Goal: Task Accomplishment & Management: Use online tool/utility

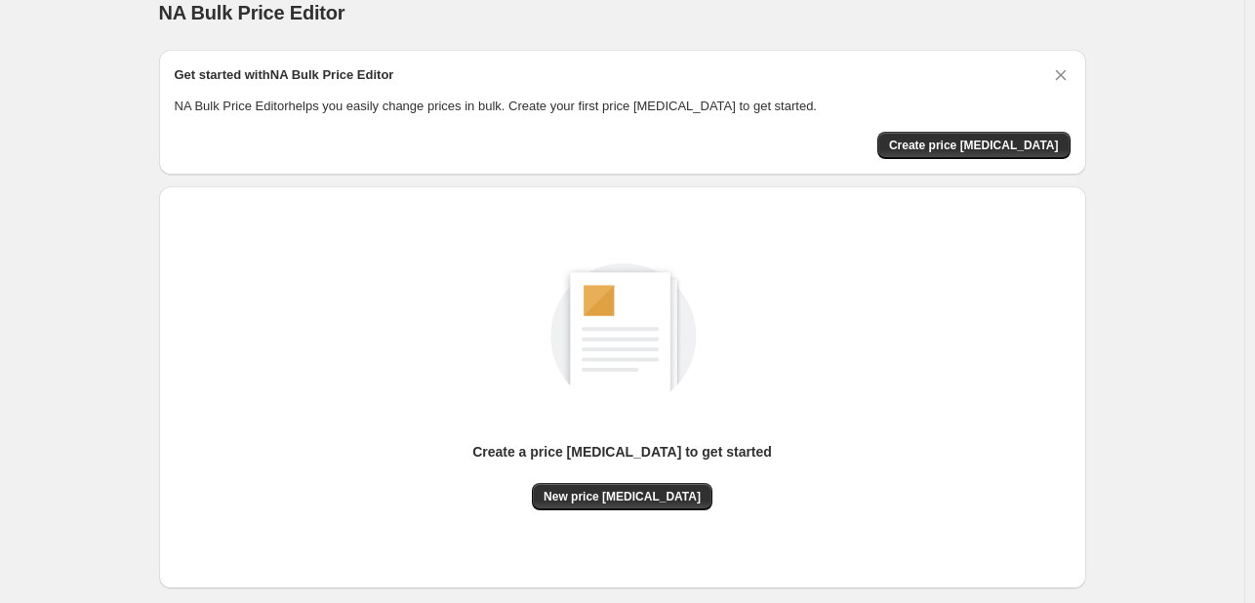
scroll to position [128, 0]
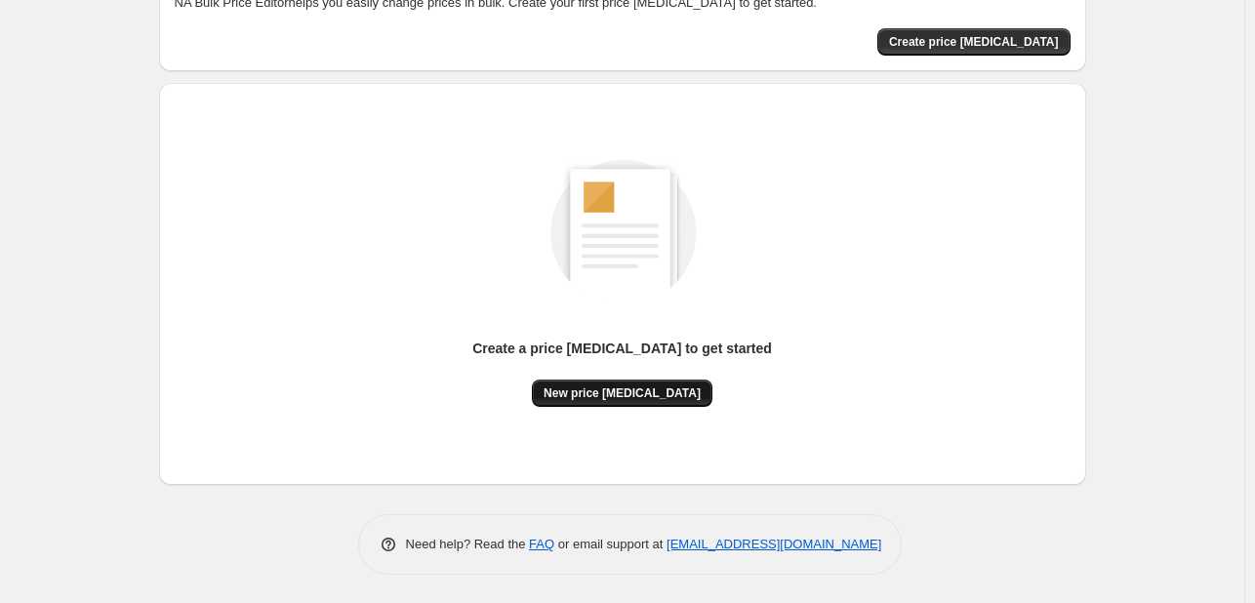
click at [589, 380] on button "New price [MEDICAL_DATA]" at bounding box center [622, 393] width 181 height 27
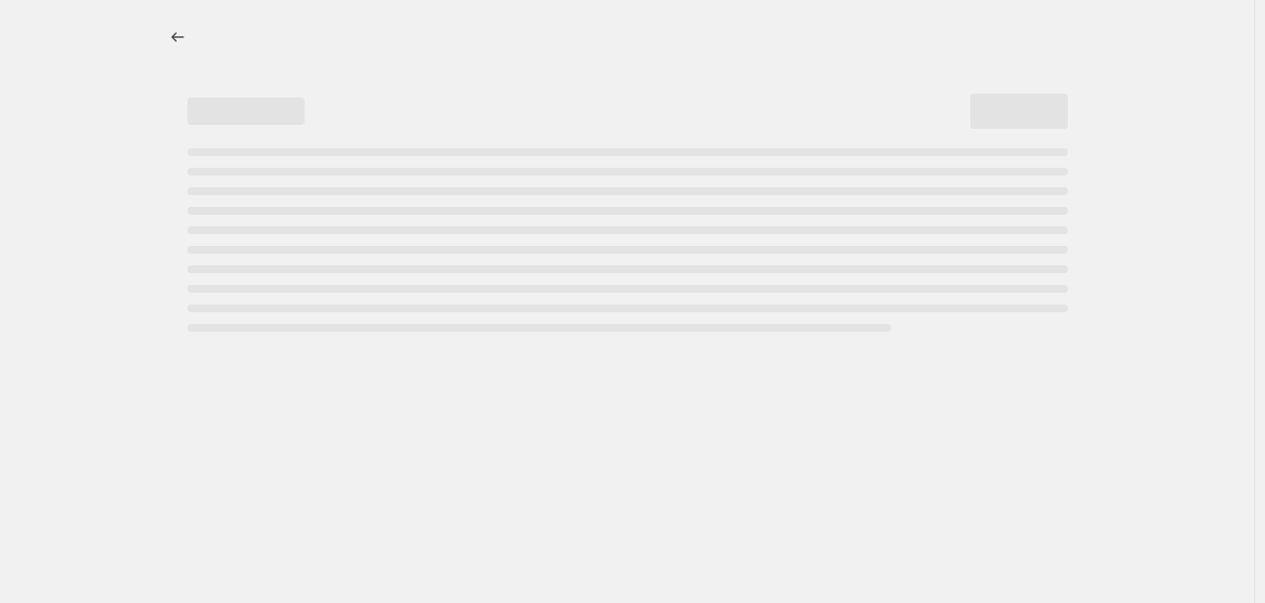
select select "percentage"
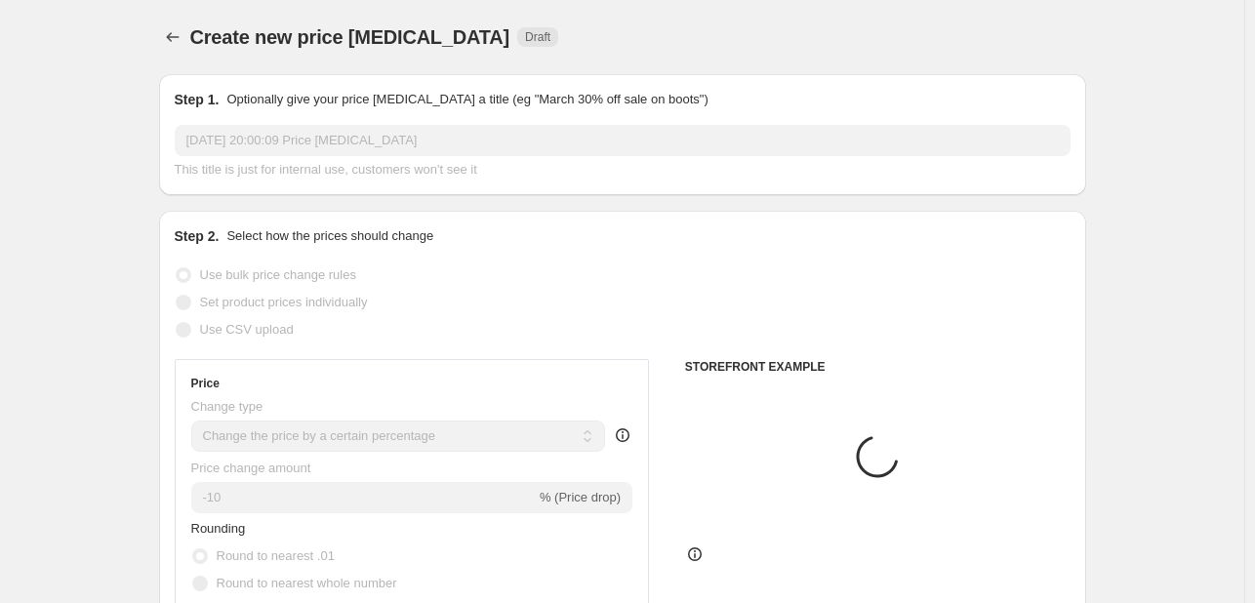
click at [265, 480] on div "Price change amount -10 % (Price drop)" at bounding box center [412, 486] width 442 height 55
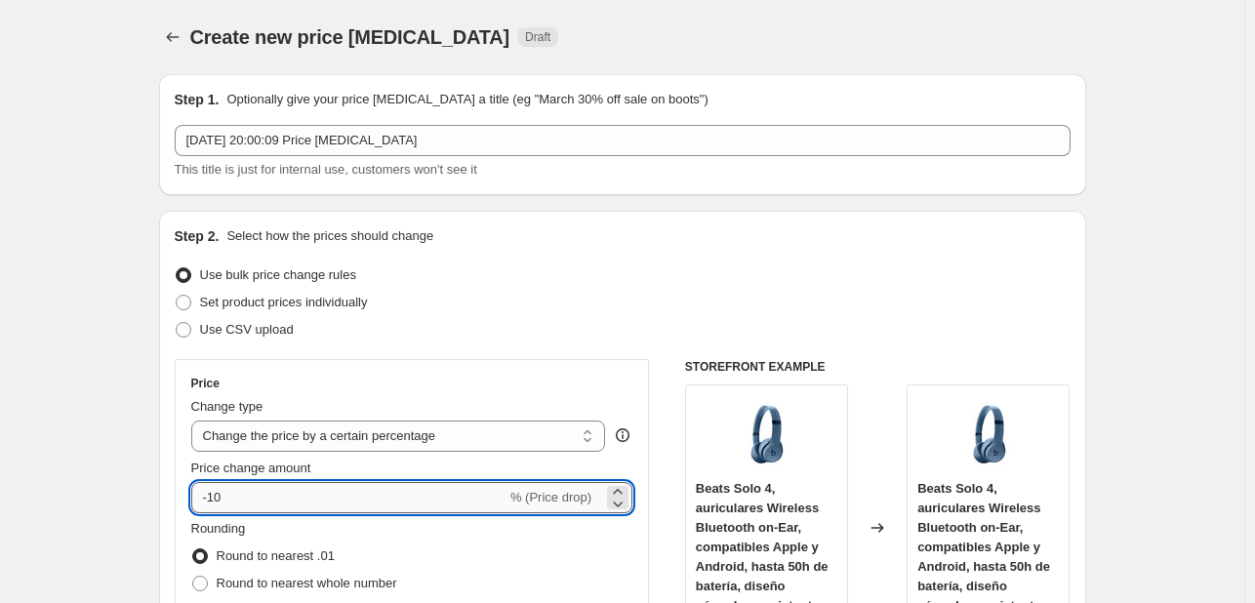
click at [272, 505] on input "-10" at bounding box center [348, 497] width 315 height 31
type input "-1"
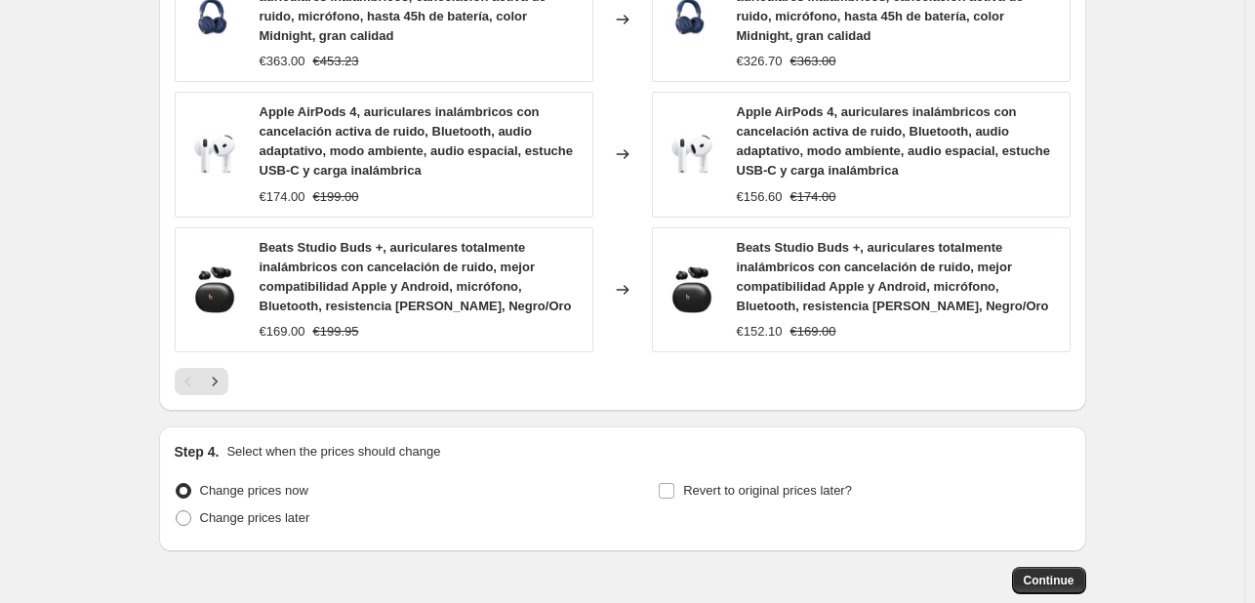
scroll to position [1515, 0]
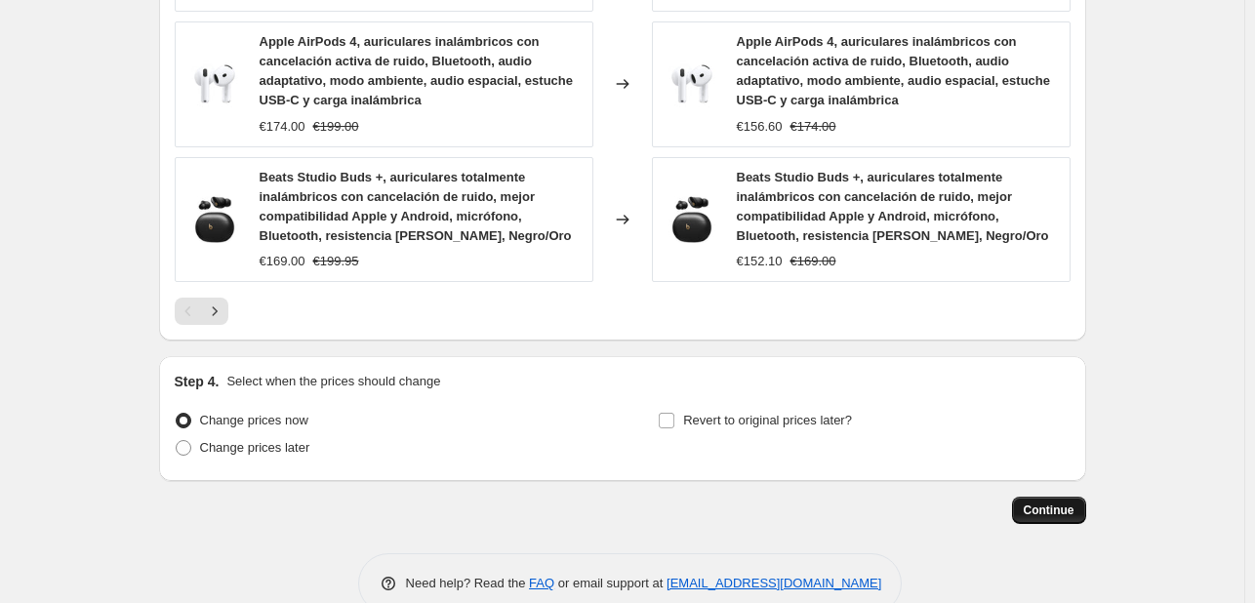
type input "-36"
click at [1044, 503] on span "Continue" at bounding box center [1049, 511] width 51 height 16
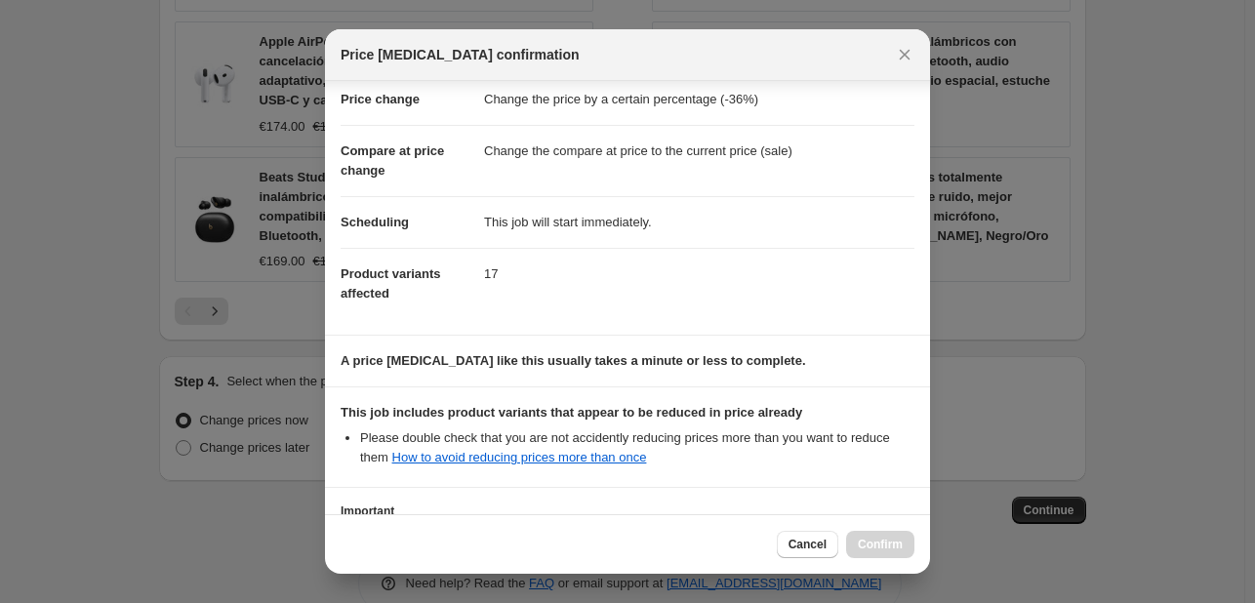
scroll to position [217, 0]
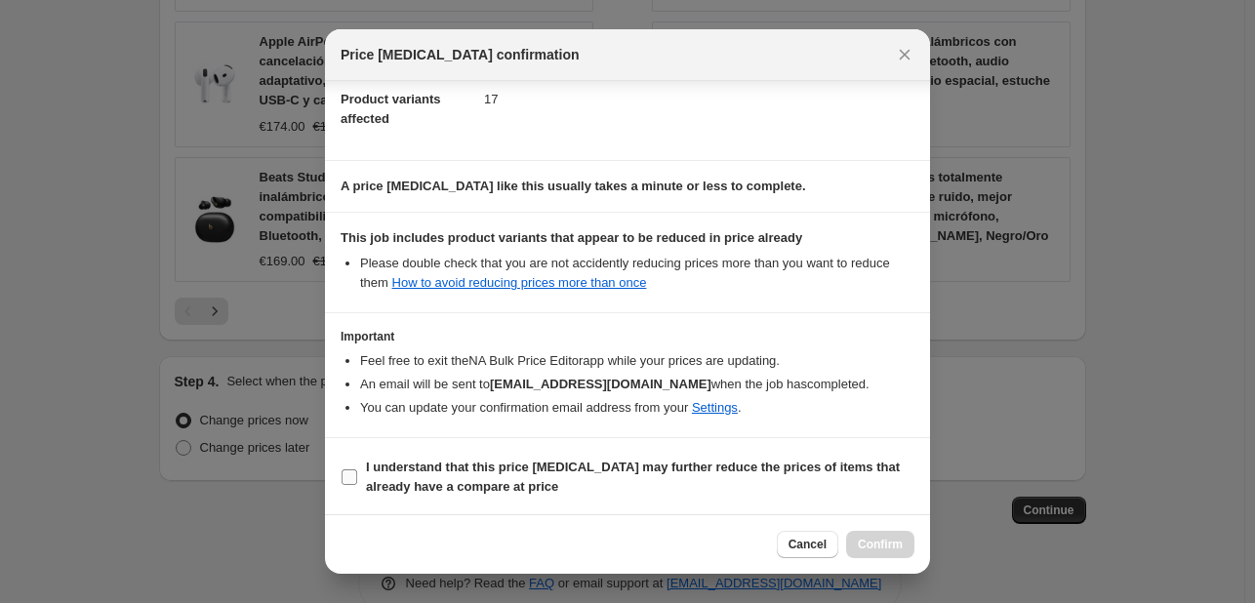
click at [438, 463] on b "I understand that this price [MEDICAL_DATA] may further reduce the prices of it…" at bounding box center [633, 477] width 534 height 34
click at [357, 469] on input "I understand that this price [MEDICAL_DATA] may further reduce the prices of it…" at bounding box center [350, 477] width 16 height 16
checkbox input "true"
click at [896, 540] on span "Confirm" at bounding box center [880, 545] width 45 height 16
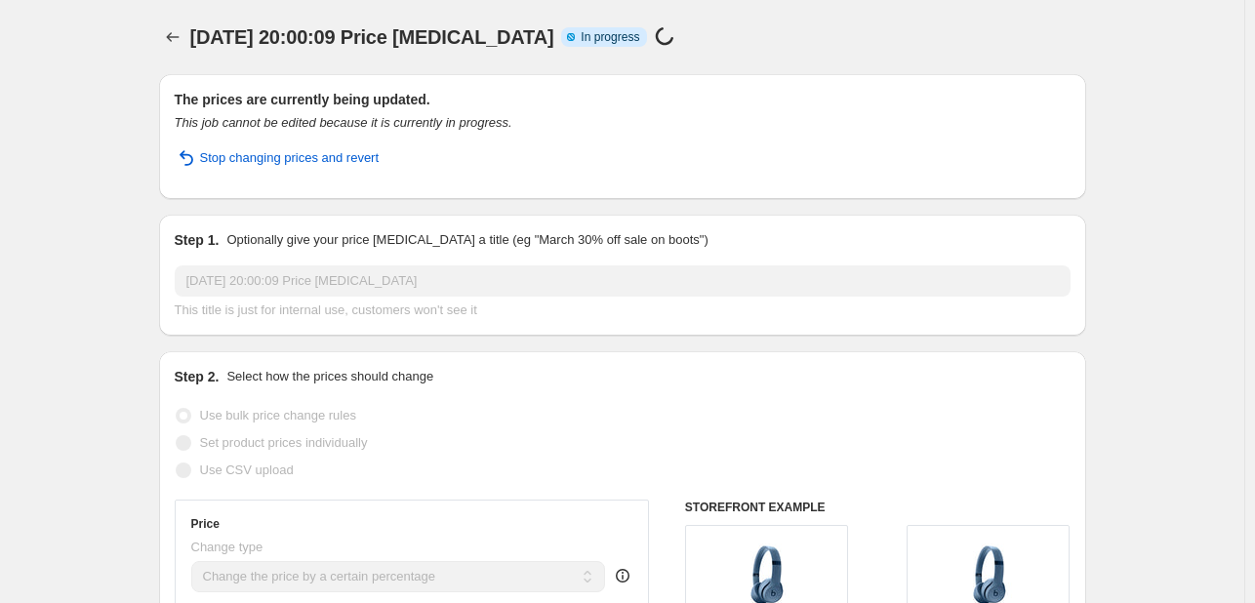
select select "percentage"
